Goal: Task Accomplishment & Management: Complete application form

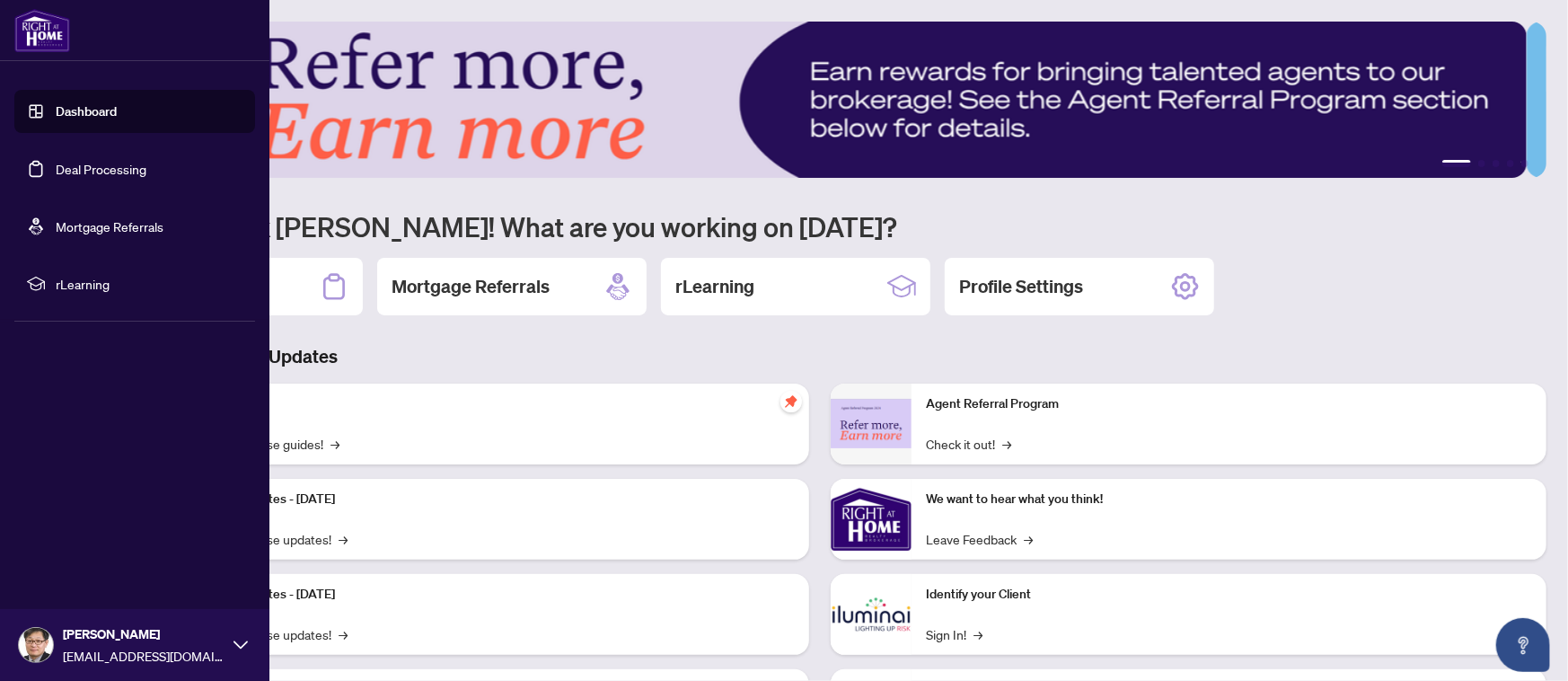
click at [56, 161] on link "Deal Processing" at bounding box center [101, 169] width 91 height 16
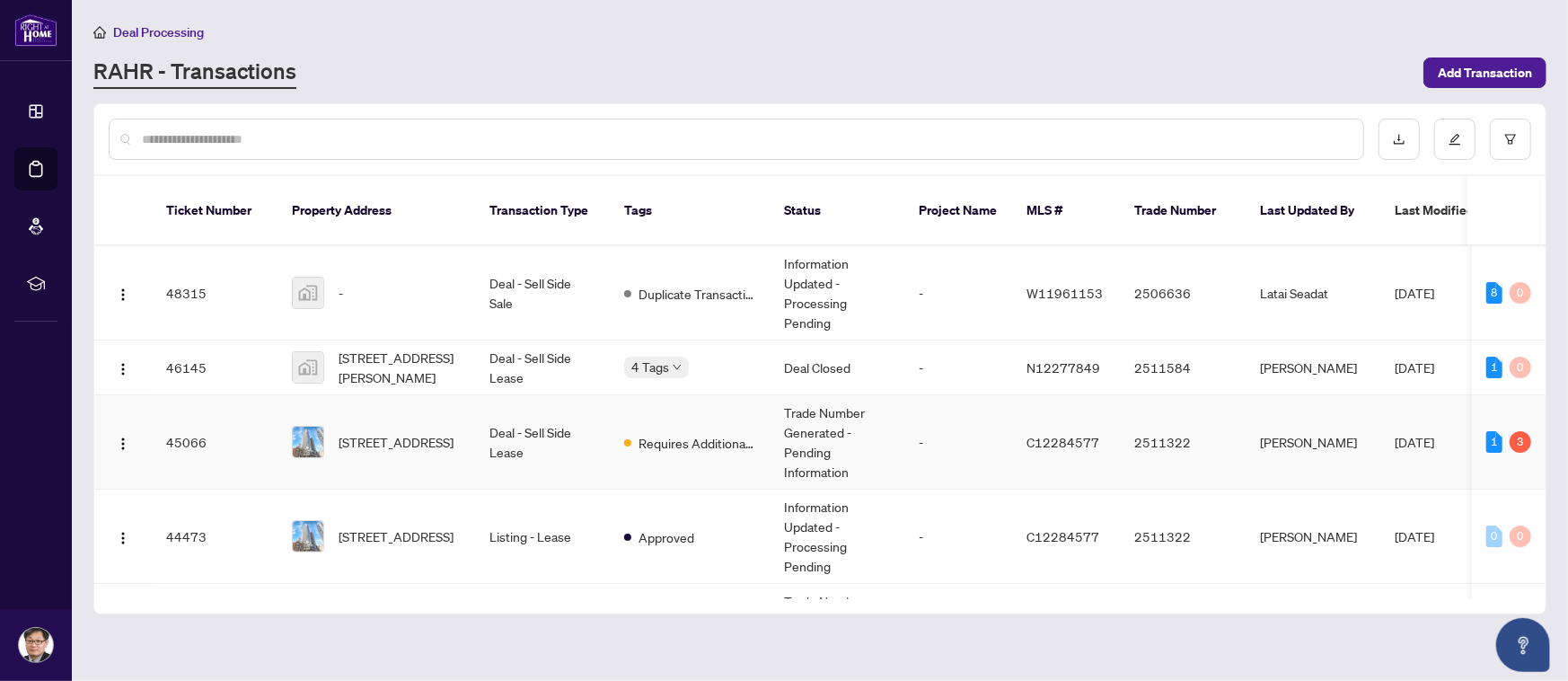
scroll to position [359, 0]
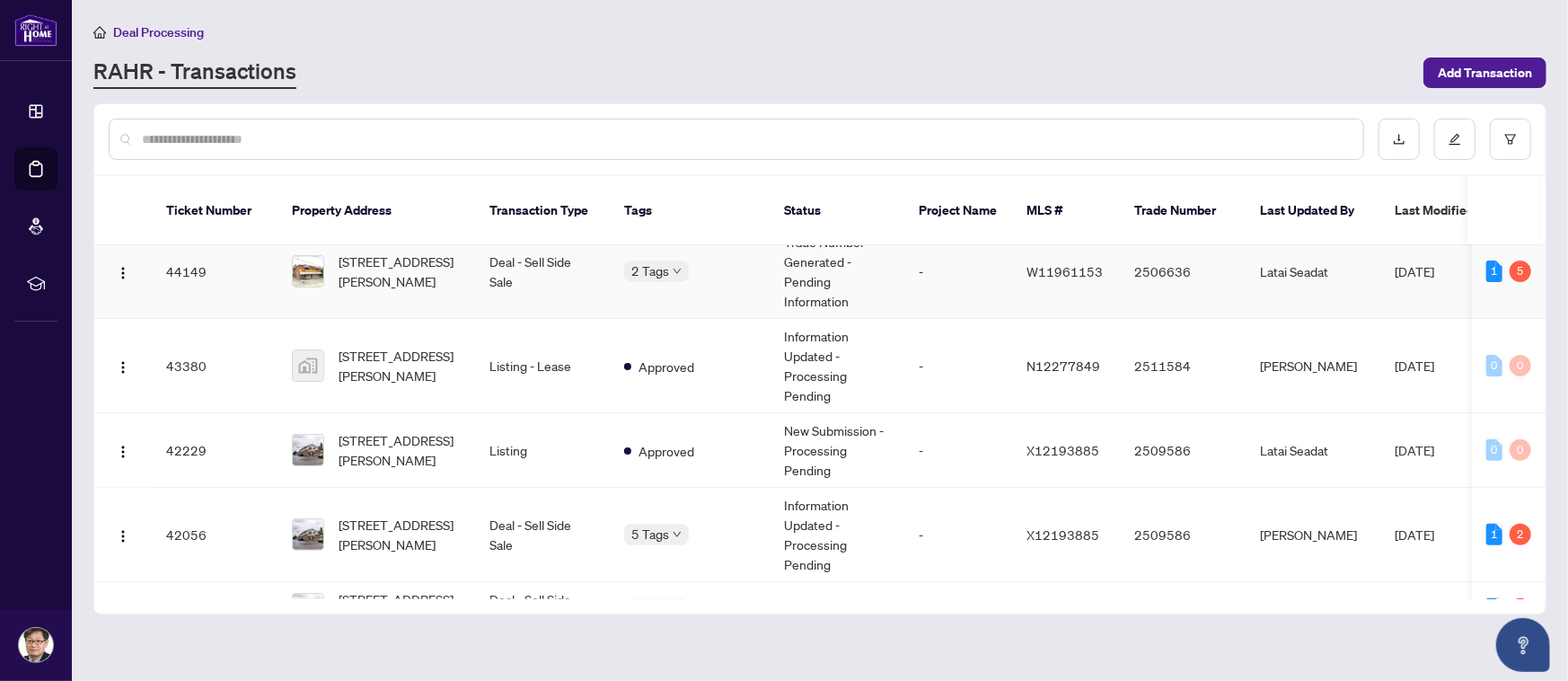
click at [394, 252] on span "[STREET_ADDRESS][PERSON_NAME]" at bounding box center [400, 271] width 123 height 39
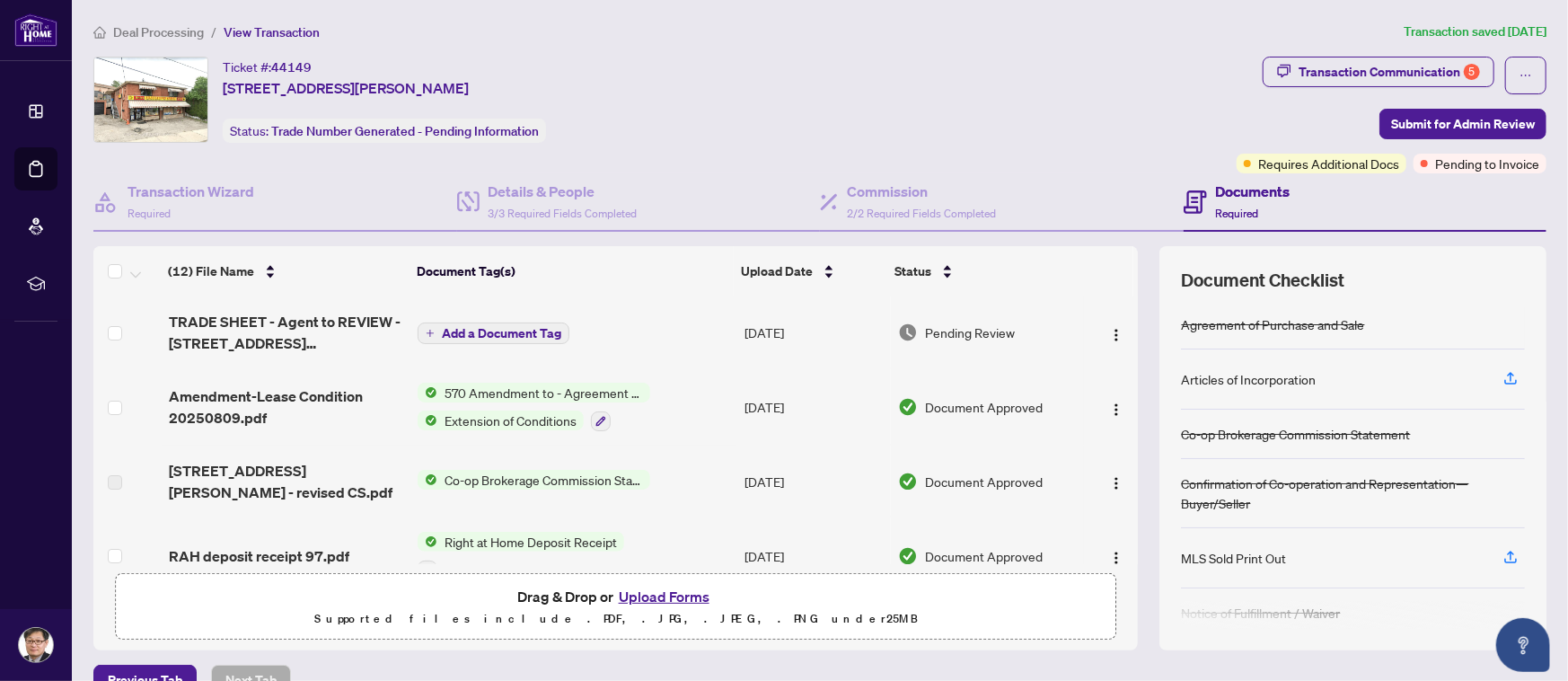
click at [626, 597] on button "Upload Forms" at bounding box center [664, 597] width 101 height 23
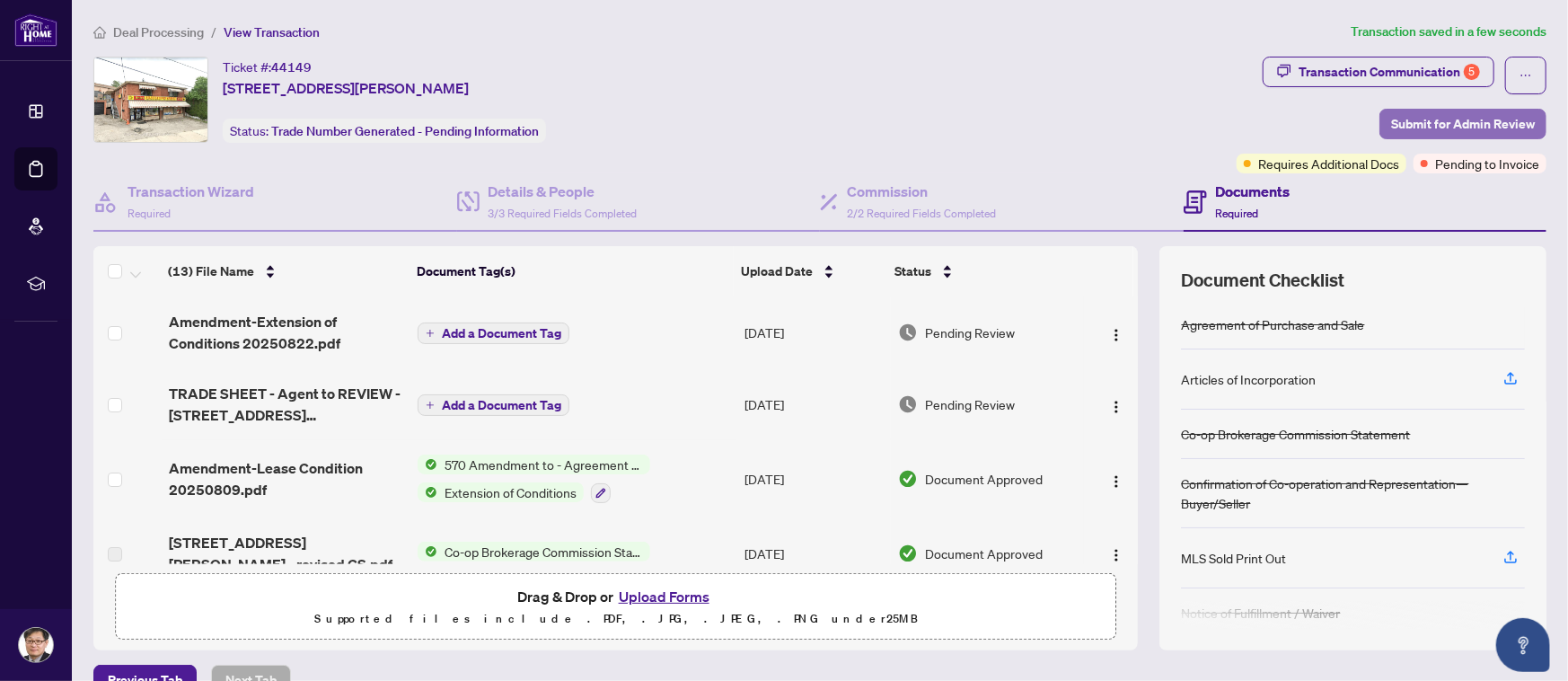
click at [1422, 111] on span "Submit for Admin Review" at bounding box center [1463, 124] width 144 height 29
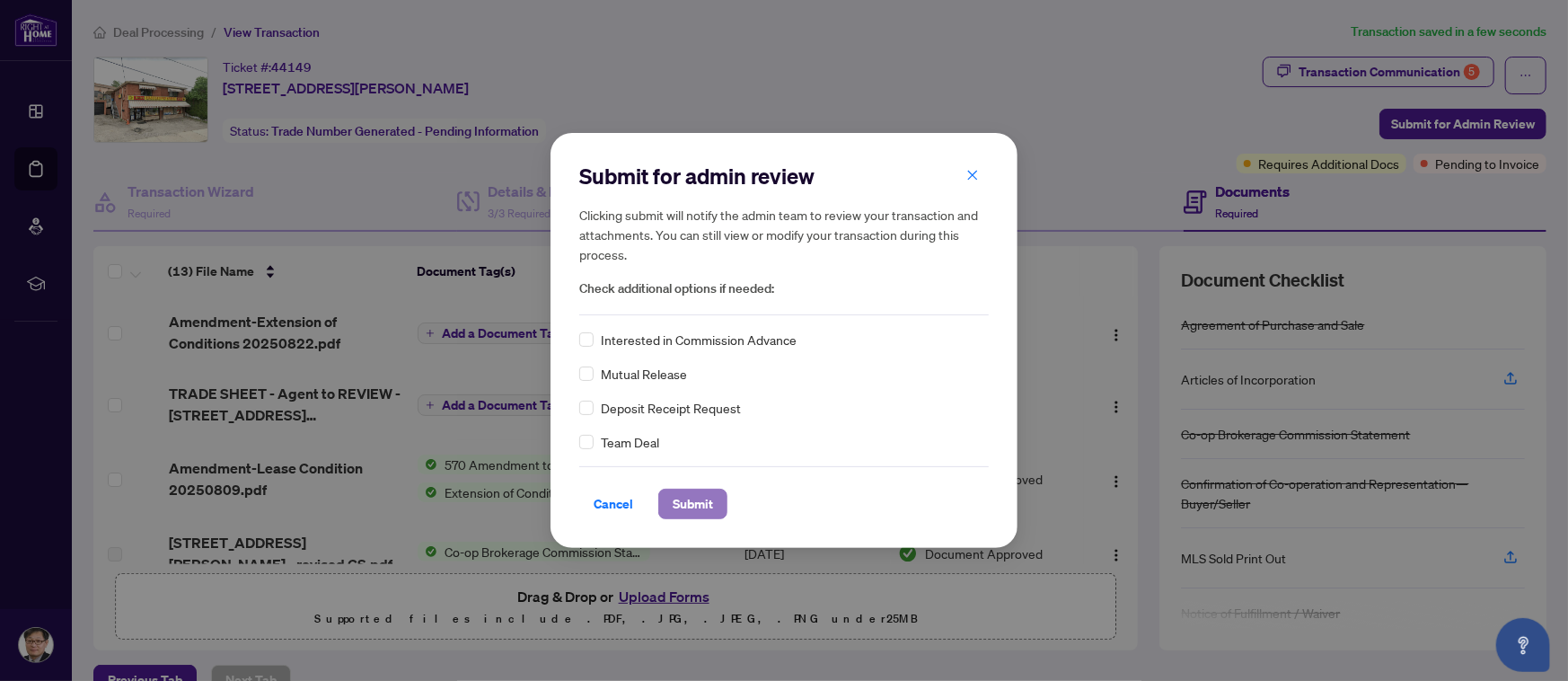
click at [682, 495] on span "Submit" at bounding box center [693, 504] width 40 height 29
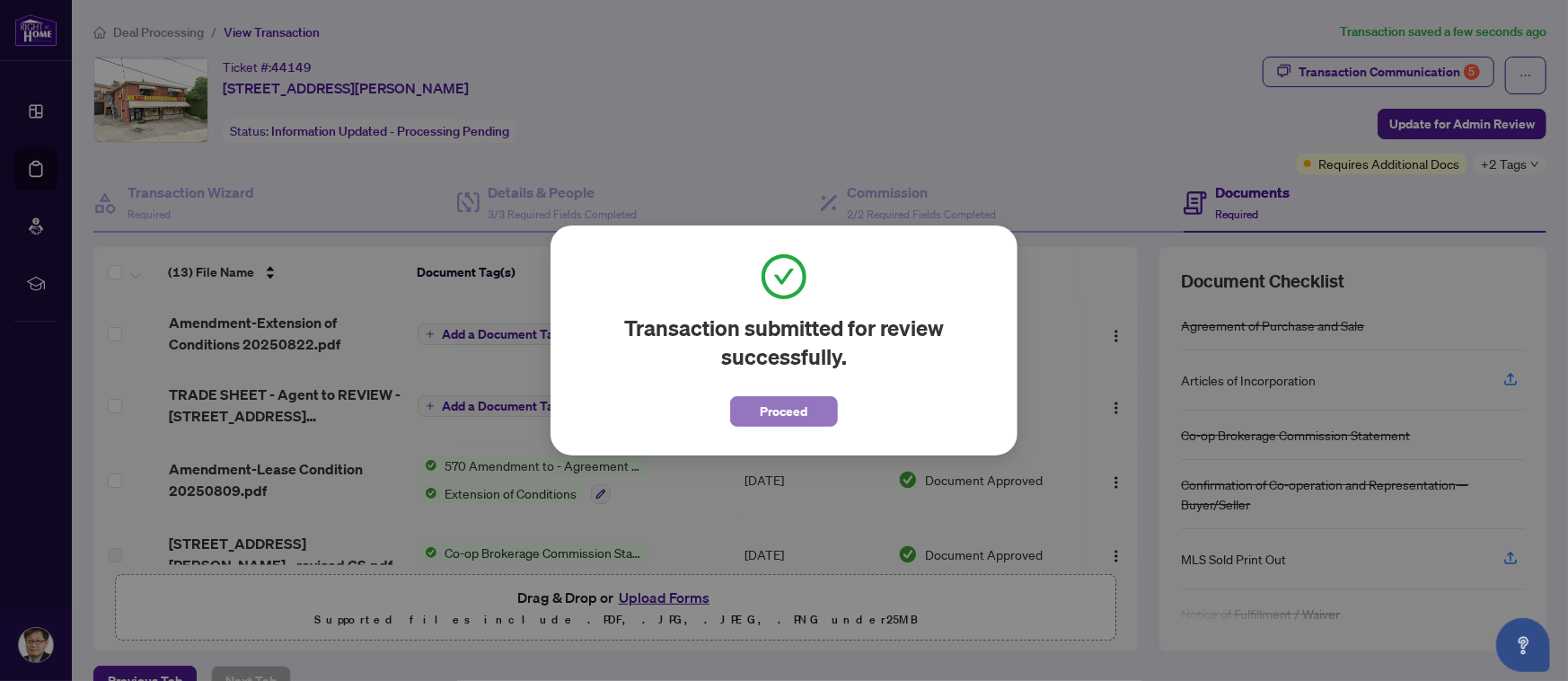
click at [767, 415] on span "Proceed" at bounding box center [785, 412] width 48 height 29
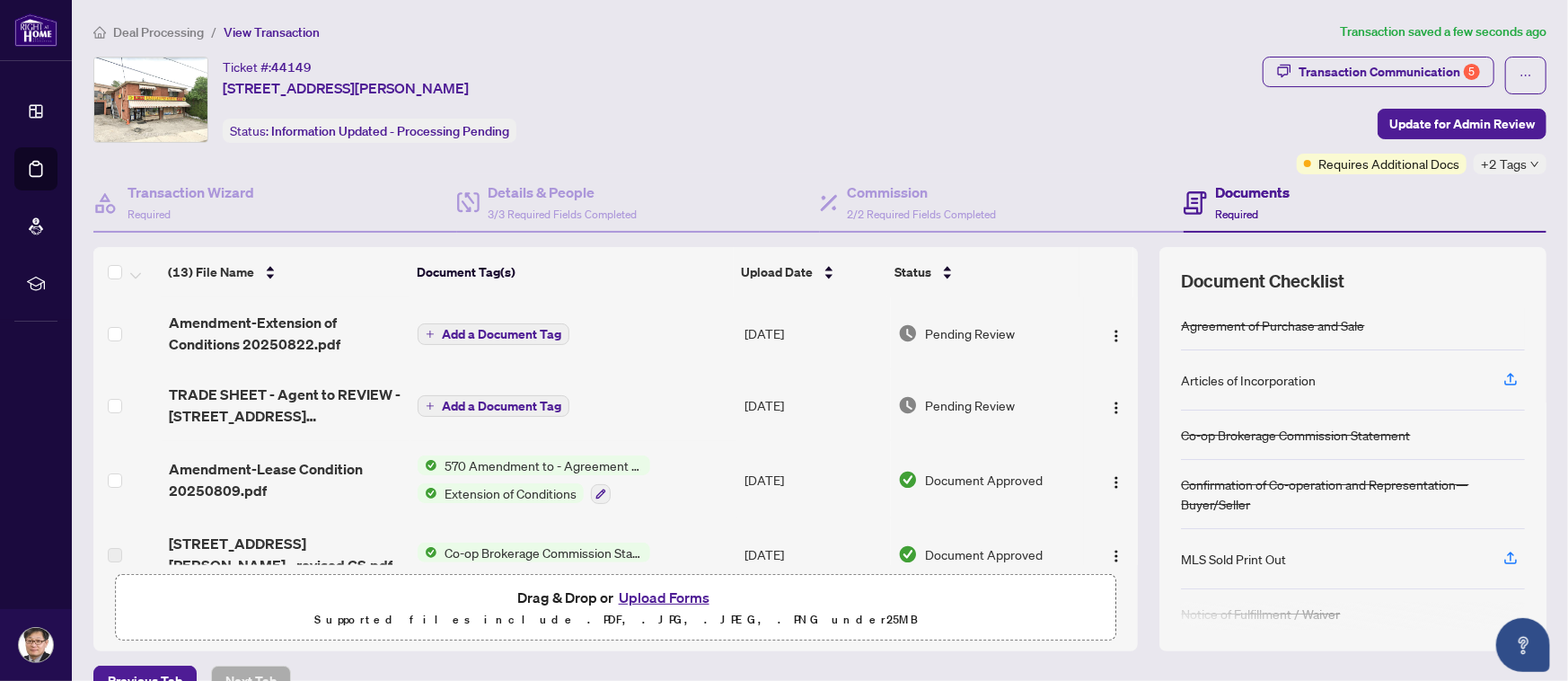
click at [842, 58] on div "Ticket #: 44149 [STREET_ADDRESS][PERSON_NAME] Status: Information Updated - Pro…" at bounding box center [675, 100] width 1162 height 86
click at [1415, 125] on span "Update for Admin Review" at bounding box center [1463, 124] width 146 height 29
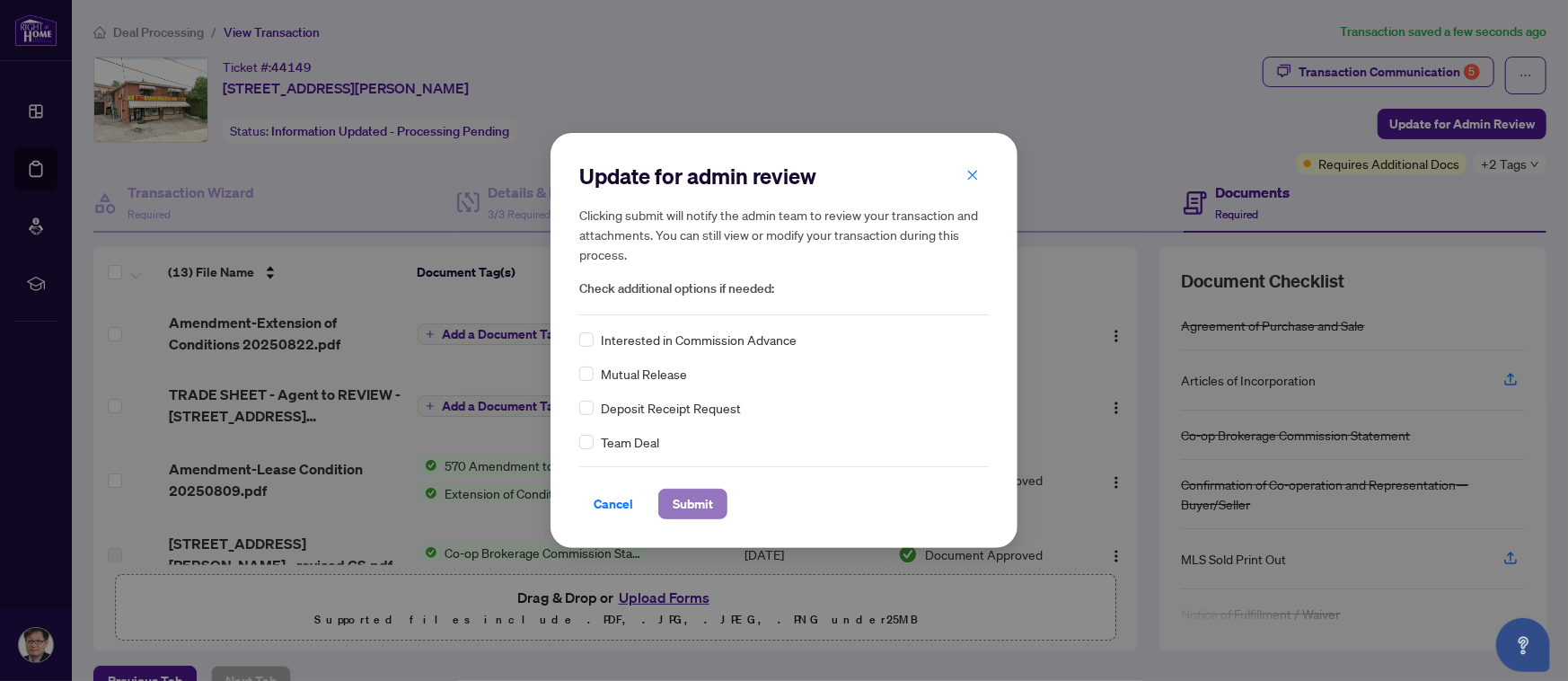
click at [682, 503] on span "Submit" at bounding box center [693, 504] width 40 height 29
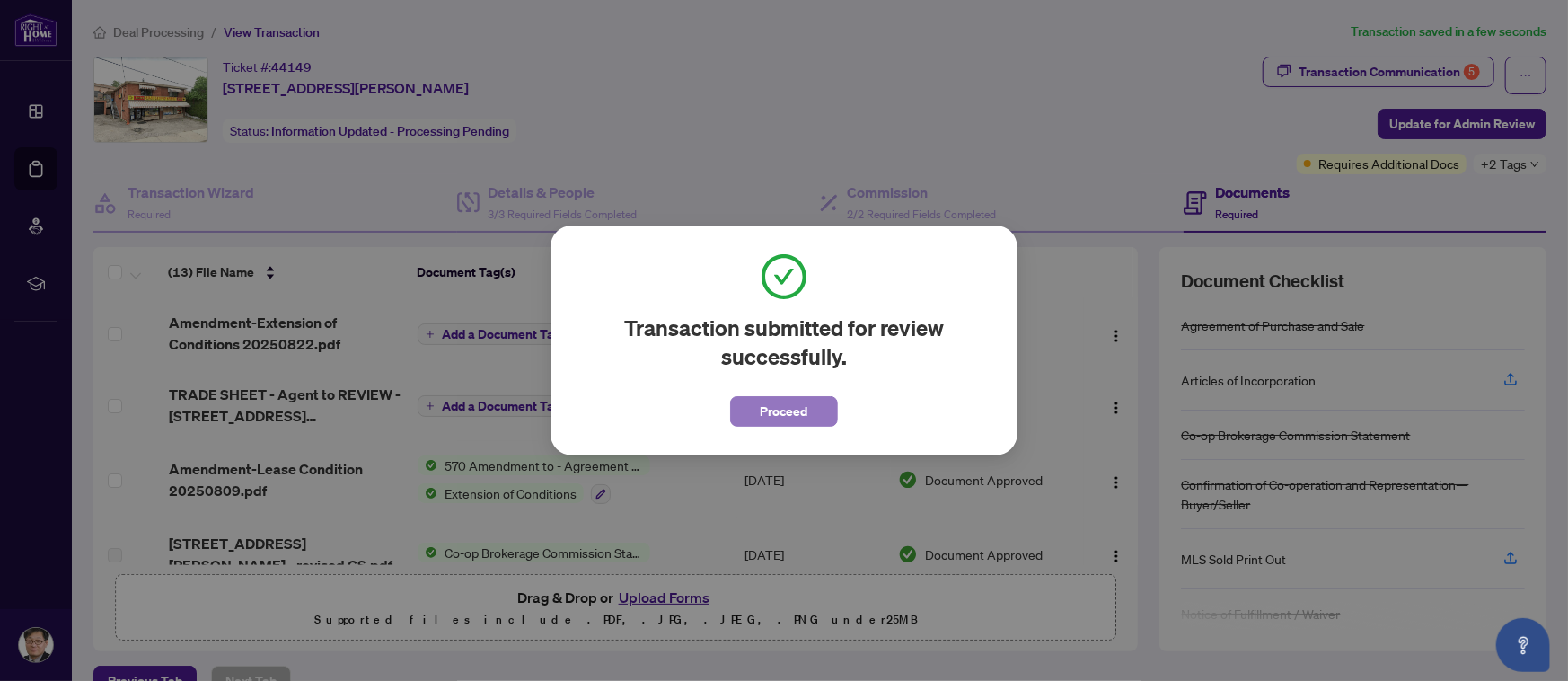
click at [795, 418] on span "Proceed" at bounding box center [785, 412] width 48 height 29
